Goal: Information Seeking & Learning: Check status

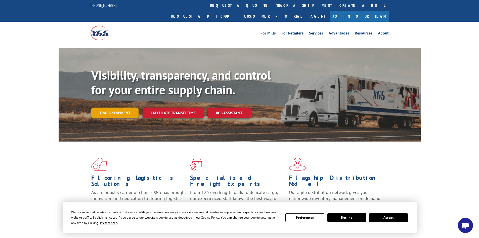
click at [126, 107] on link "Track shipment" at bounding box center [114, 112] width 47 height 11
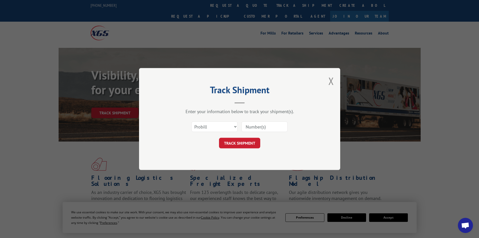
click at [250, 128] on input at bounding box center [264, 126] width 46 height 11
type input "6024565"
click at [219, 138] on button "TRACK SHIPMENT" at bounding box center [239, 143] width 41 height 11
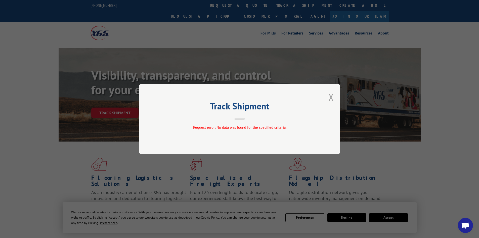
click at [331, 94] on button "Close modal" at bounding box center [331, 96] width 6 height 13
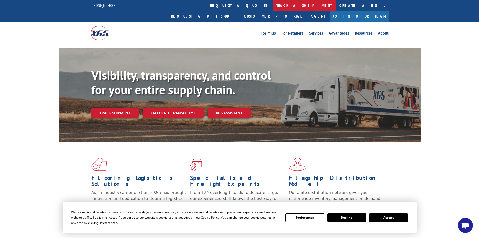
click at [273, 5] on link "track a shipment" at bounding box center [304, 5] width 63 height 11
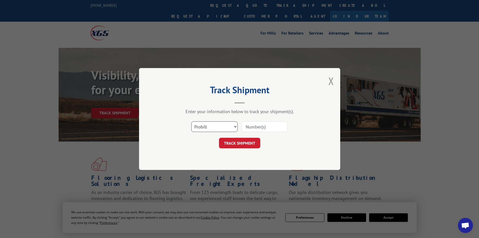
drag, startPoint x: 228, startPoint y: 123, endPoint x: 229, endPoint y: 120, distance: 3.5
click at [228, 123] on select "Select category... Probill BOL PO" at bounding box center [214, 126] width 46 height 11
select select "bol"
click at [191, 121] on select "Select category... Probill BOL PO" at bounding box center [214, 126] width 46 height 11
click at [260, 129] on input at bounding box center [264, 126] width 46 height 11
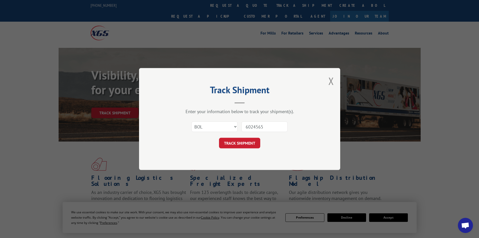
type input "6024565"
click at [219, 138] on button "TRACK SHIPMENT" at bounding box center [239, 143] width 41 height 11
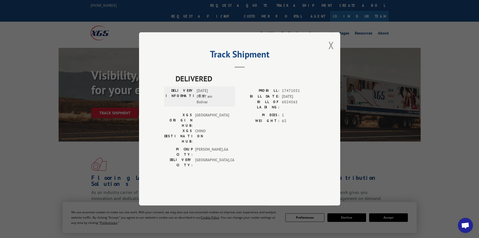
drag, startPoint x: 213, startPoint y: 106, endPoint x: 198, endPoint y: 105, distance: 14.1
click at [198, 105] on span "[DATE] 09:37 am Bolivar" at bounding box center [214, 96] width 34 height 17
click at [200, 105] on span "[DATE] 09:37 am Bolivar" at bounding box center [214, 96] width 34 height 17
click at [181, 156] on div "DELIVERED DELIVERY INFORMATION: [DATE] 09:37 am Bolivar PROBILL: 17471031 BILL …" at bounding box center [239, 128] width 151 height 111
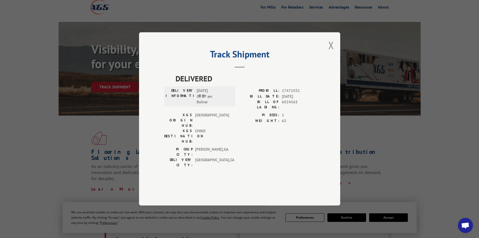
scroll to position [26, 0]
click at [236, 193] on div "Track Shipment DELIVERED DELIVERY INFORMATION: [DATE] 09:37 am Bolivar PROBILL:…" at bounding box center [239, 119] width 479 height 238
